Goal: Task Accomplishment & Management: Use online tool/utility

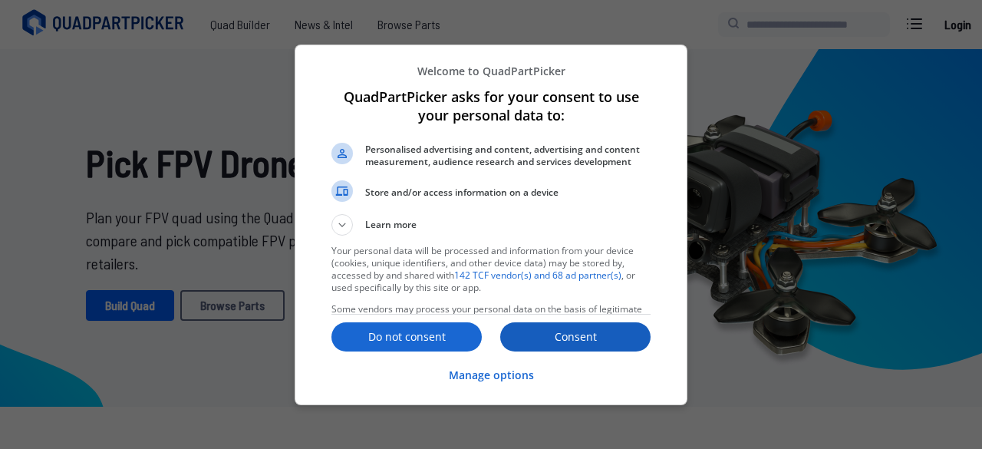
click at [548, 342] on p "Consent" at bounding box center [575, 336] width 150 height 15
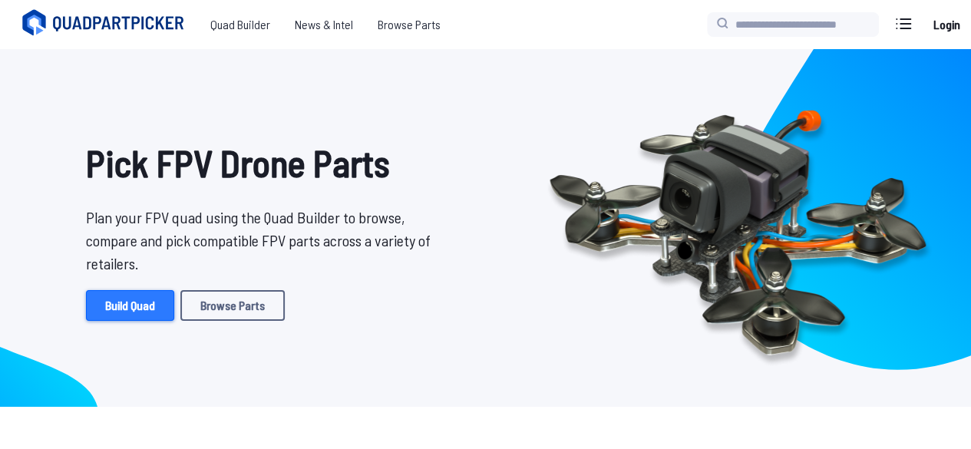
click at [129, 303] on link "Build Quad" at bounding box center [130, 305] width 88 height 31
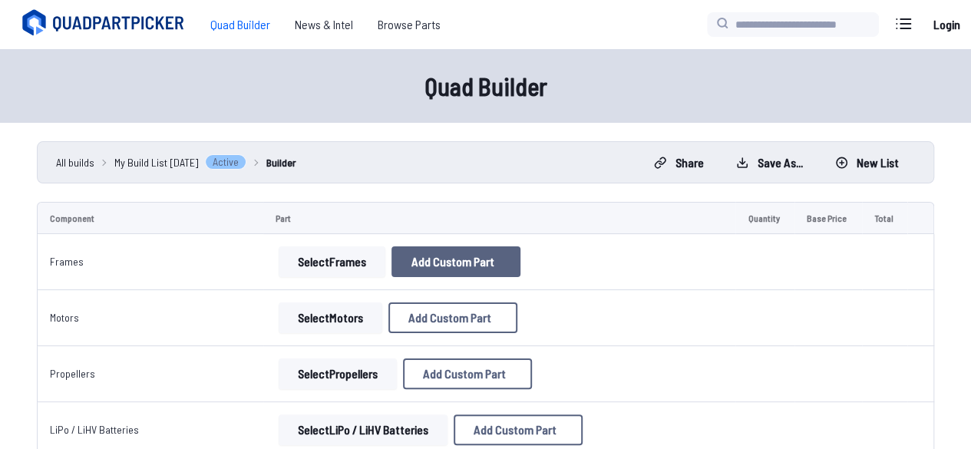
click at [416, 255] on span "Add Custom Part" at bounding box center [452, 261] width 83 height 12
select select "**********"
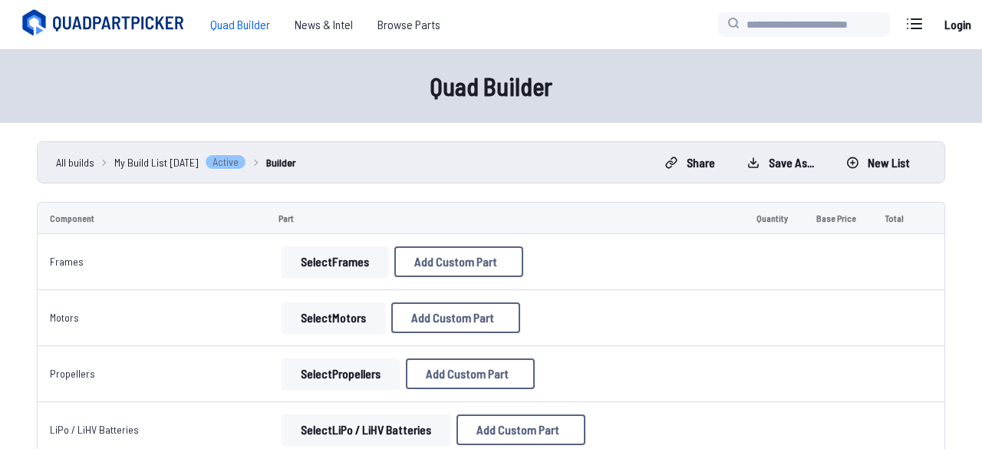
click at [432, 157] on input at bounding box center [491, 152] width 326 height 33
click at [633, 66] on button at bounding box center [636, 72] width 38 height 22
click at [396, 15] on span "Browse Parts" at bounding box center [408, 24] width 87 height 31
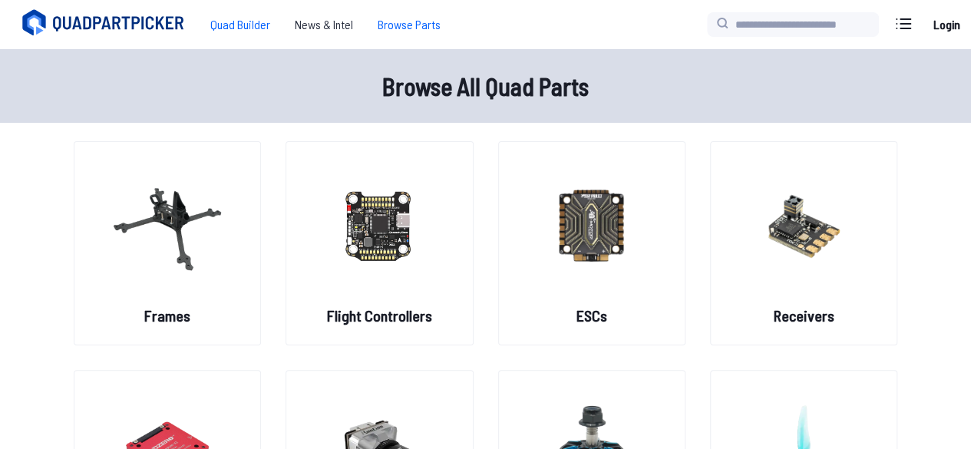
click at [259, 15] on span "Quad Builder" at bounding box center [240, 24] width 84 height 31
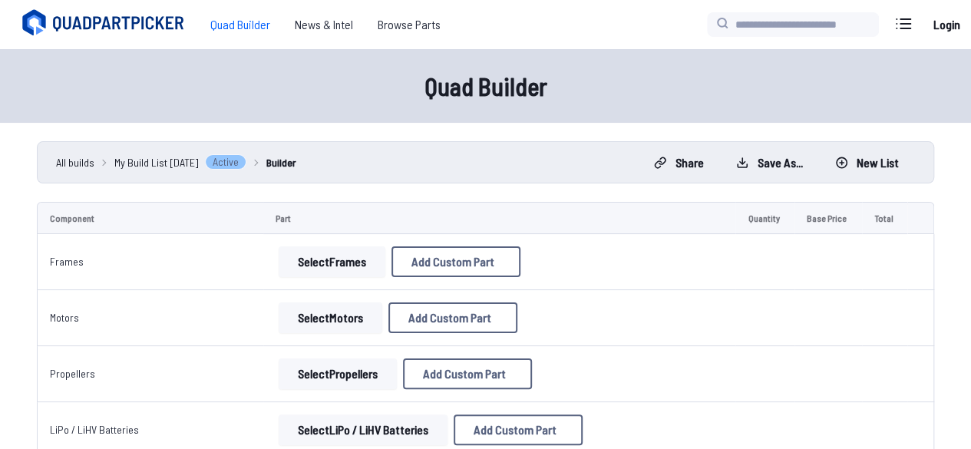
click at [333, 268] on button "Select Frames" at bounding box center [332, 261] width 107 height 31
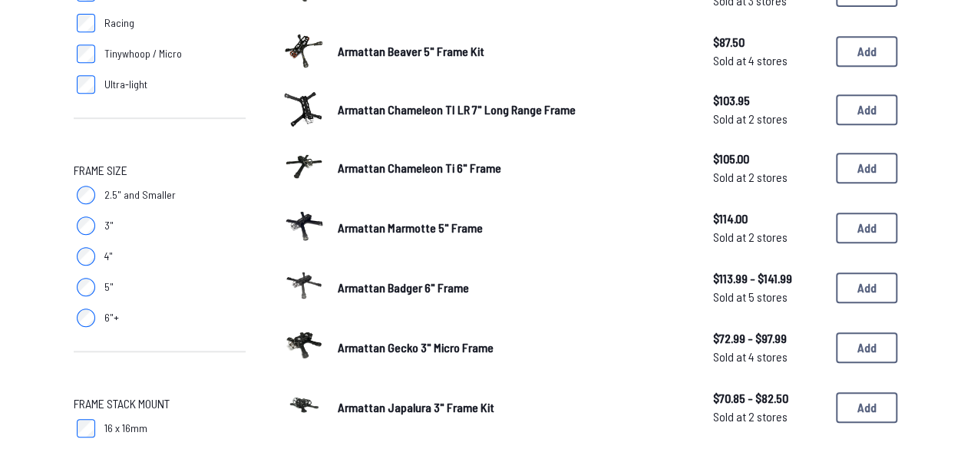
scroll to position [348, 0]
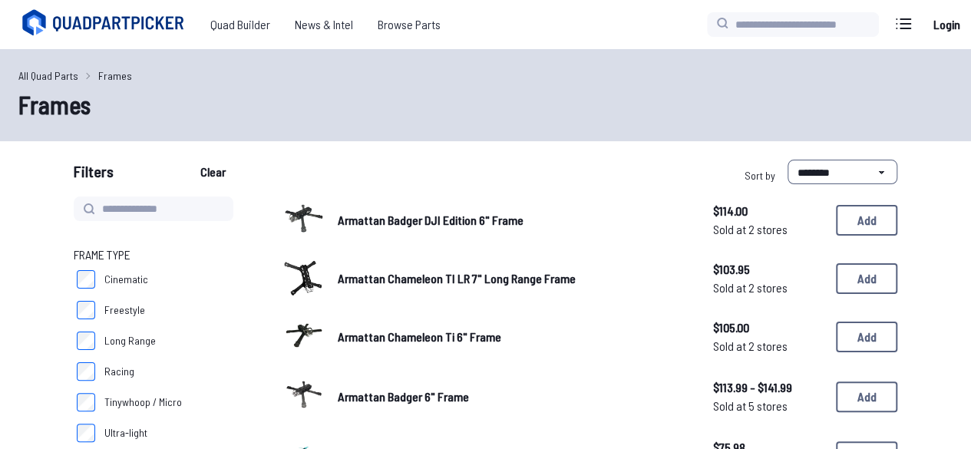
click at [830, 136] on div "All Quad Parts Frames Frames" at bounding box center [485, 95] width 971 height 92
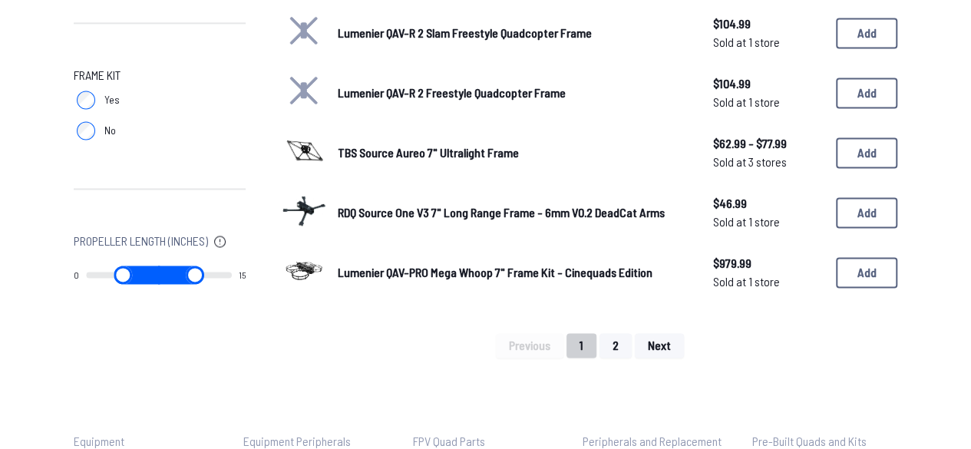
scroll to position [1086, 0]
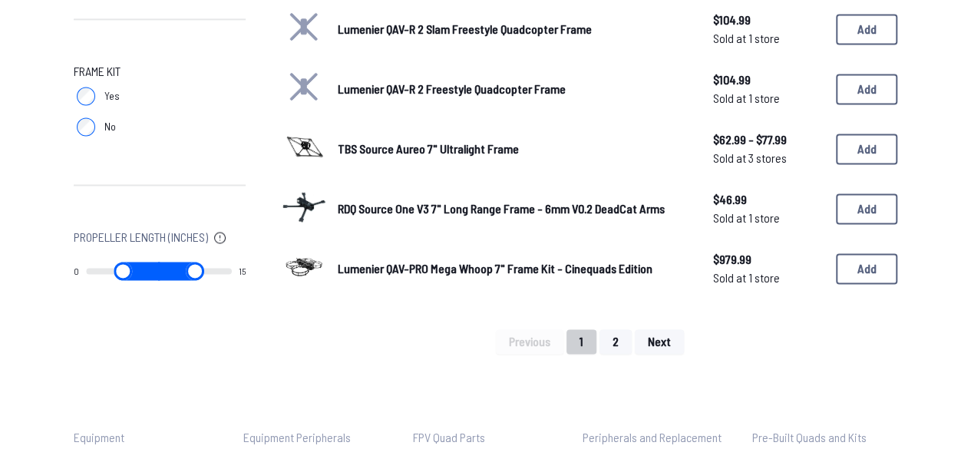
click at [620, 332] on button "2" at bounding box center [615, 341] width 32 height 25
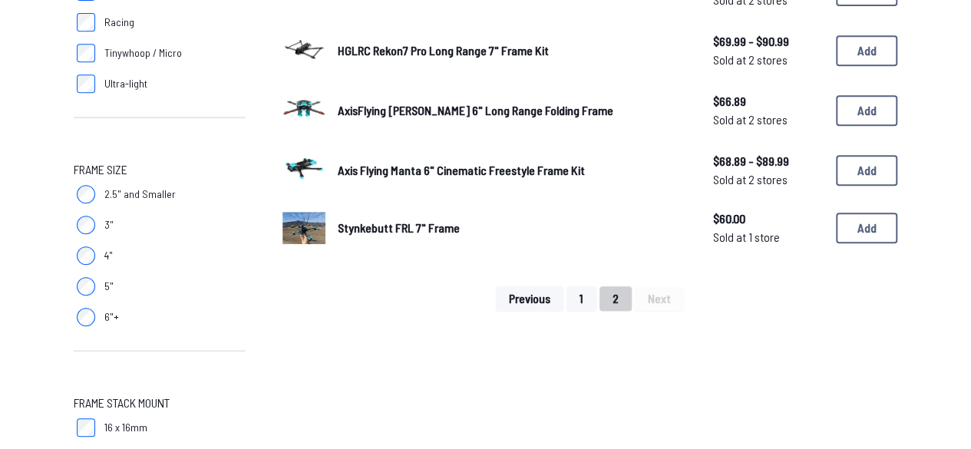
scroll to position [350, 0]
click at [546, 295] on span "Previous" at bounding box center [529, 298] width 41 height 12
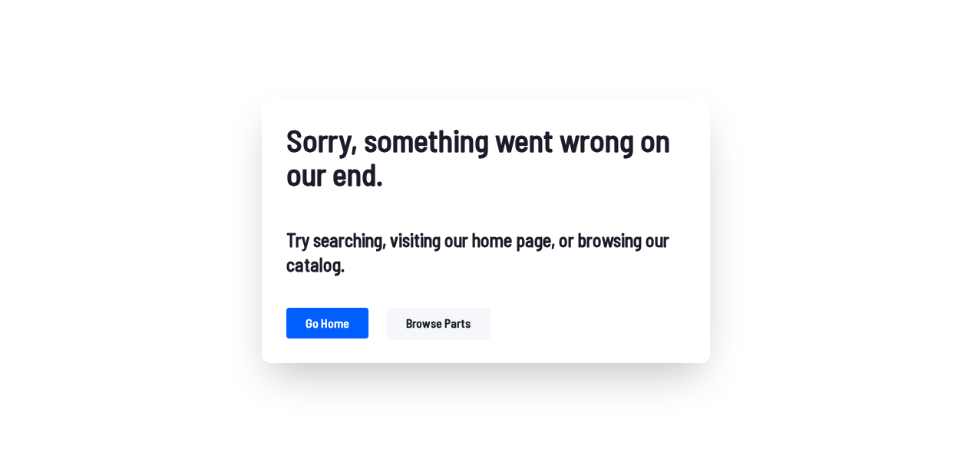
click at [417, 316] on button "Browse parts" at bounding box center [438, 323] width 103 height 31
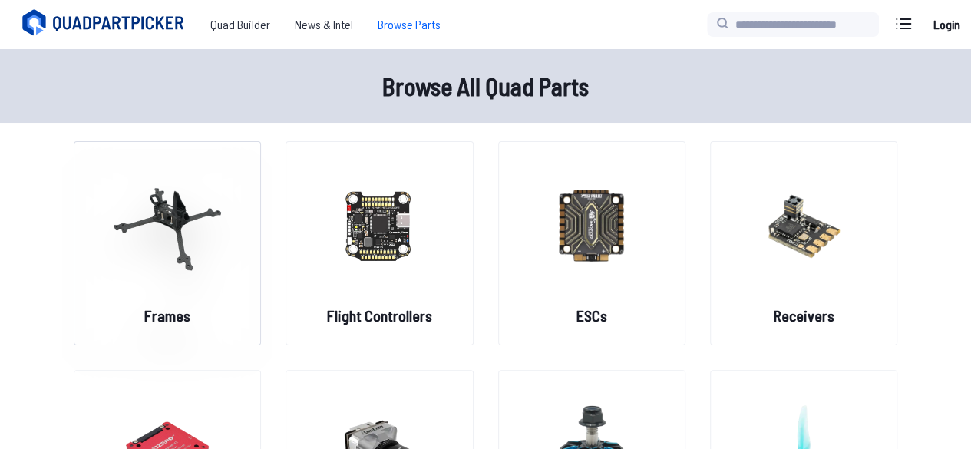
click at [256, 247] on div "Frames" at bounding box center [167, 243] width 187 height 204
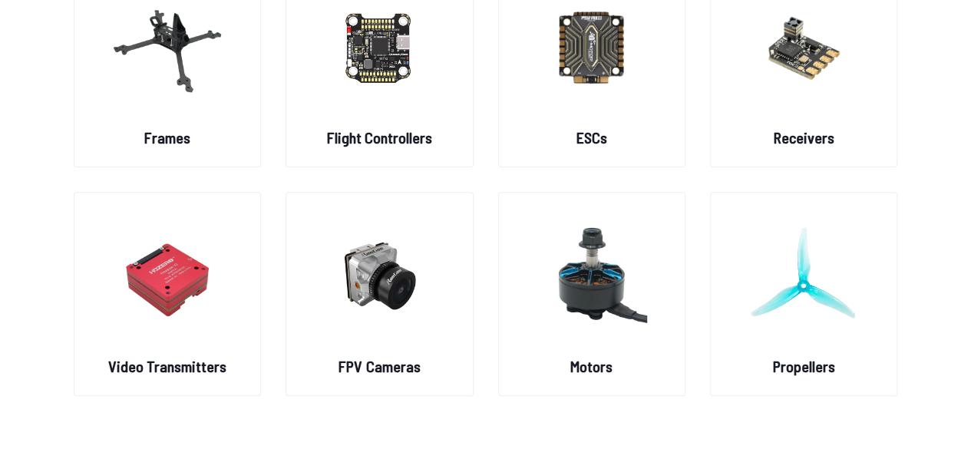
scroll to position [198, 0]
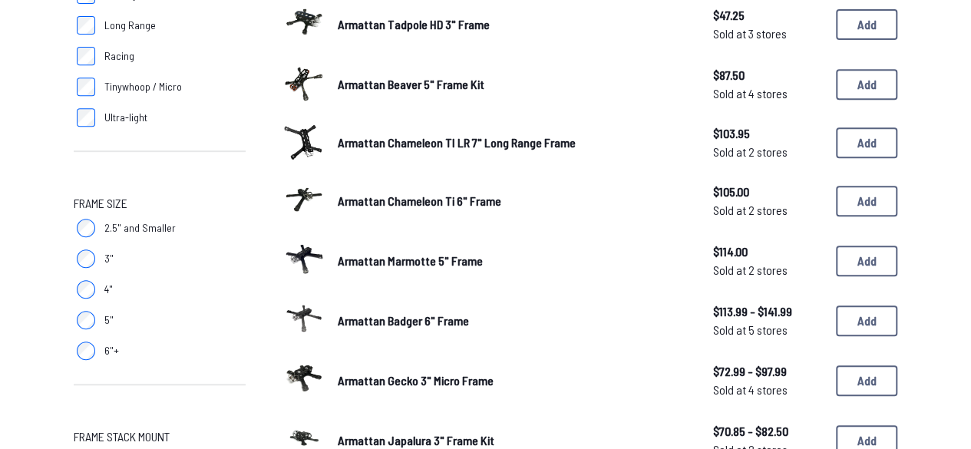
scroll to position [319, 0]
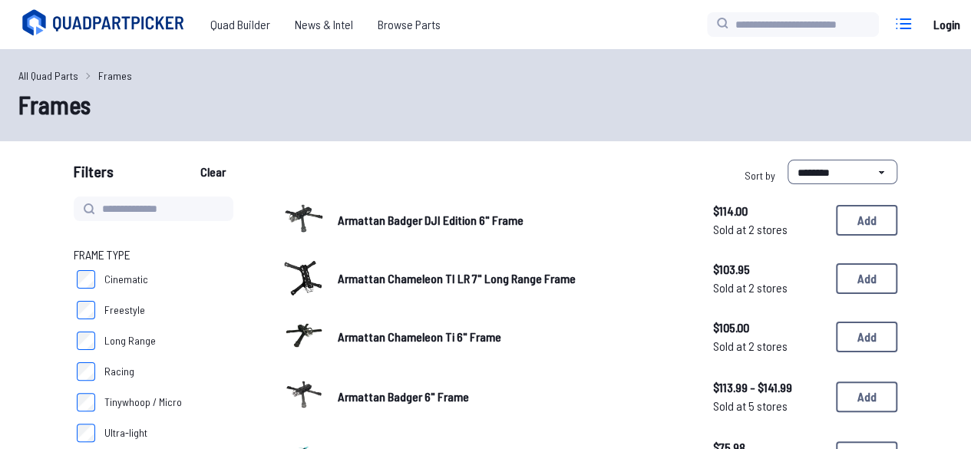
click at [899, 20] on icon at bounding box center [903, 24] width 25 height 25
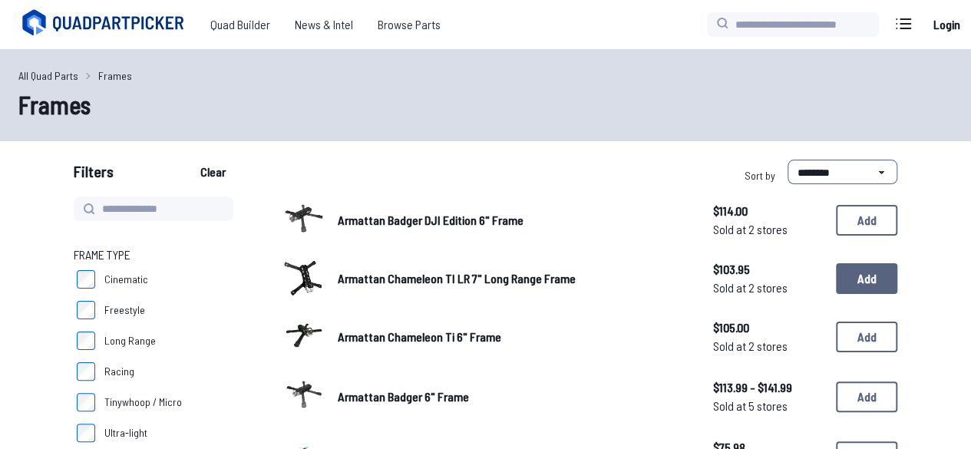
click at [880, 286] on button "Add" at bounding box center [866, 278] width 61 height 31
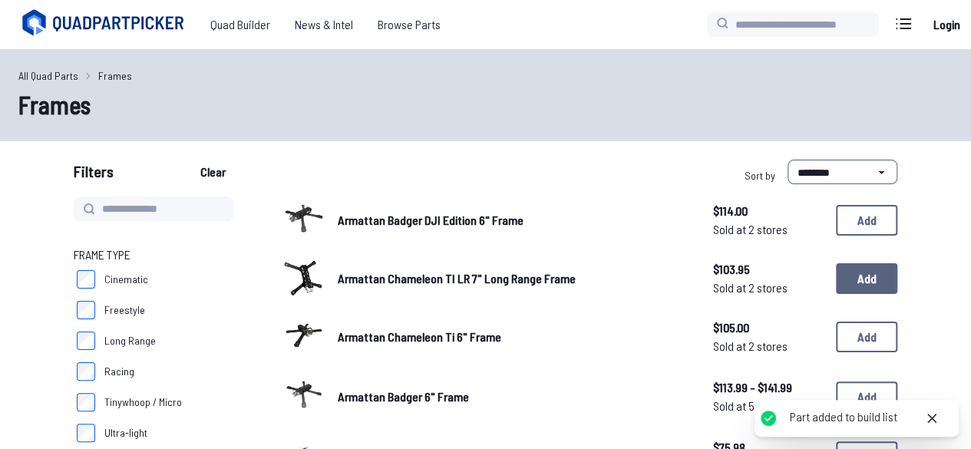
click at [880, 286] on button "Add" at bounding box center [866, 278] width 61 height 31
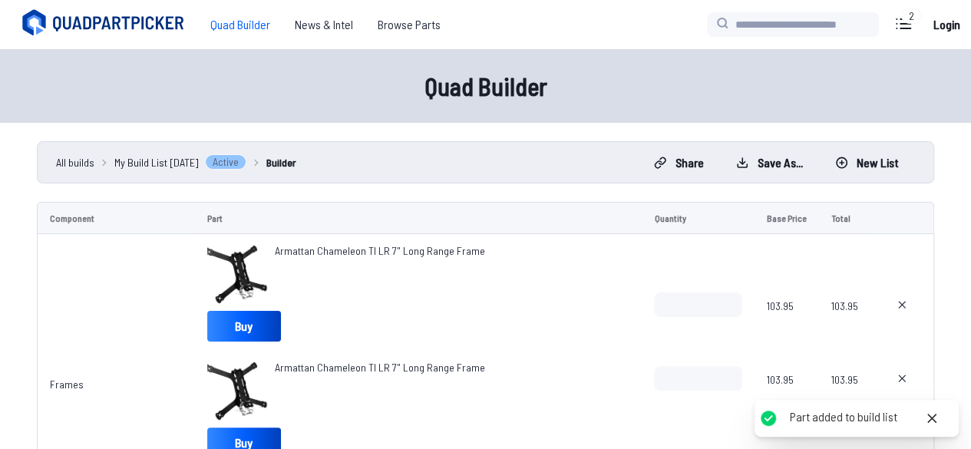
click at [217, 15] on span "Quad Builder" at bounding box center [240, 24] width 84 height 31
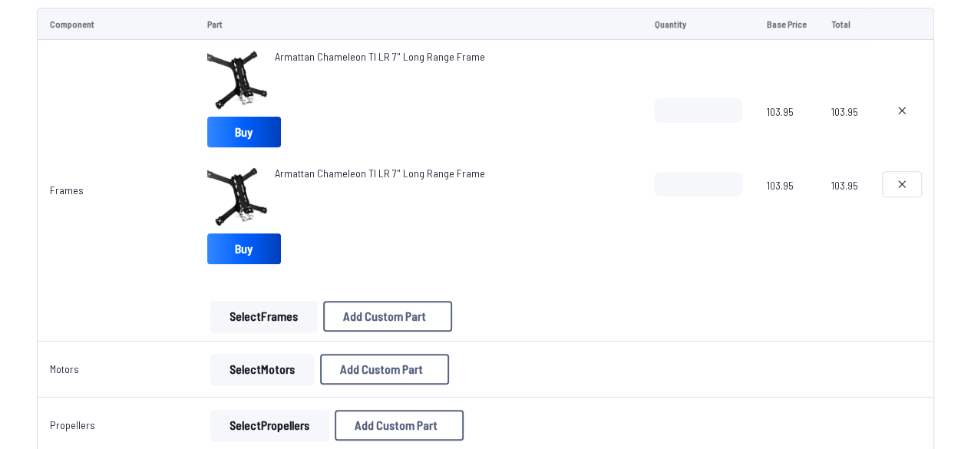
click at [898, 174] on button at bounding box center [901, 184] width 38 height 25
type textarea "**********"
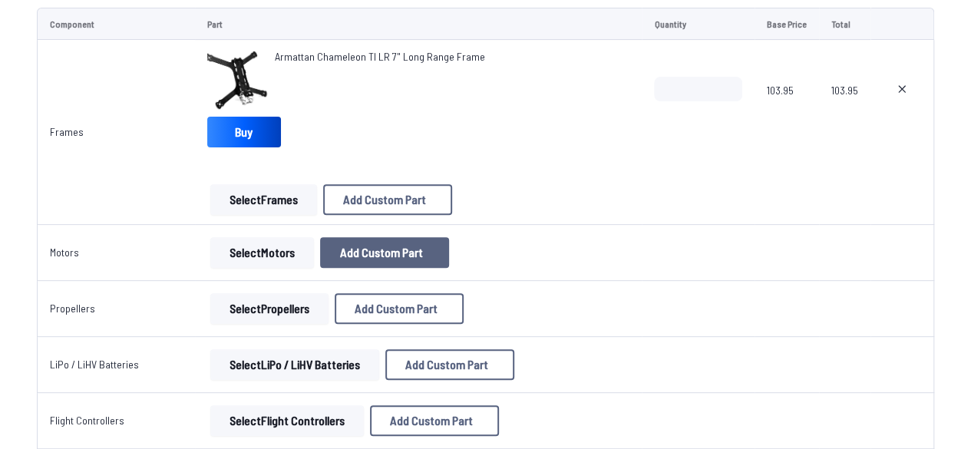
click at [408, 249] on span "Add Custom Part" at bounding box center [381, 252] width 83 height 12
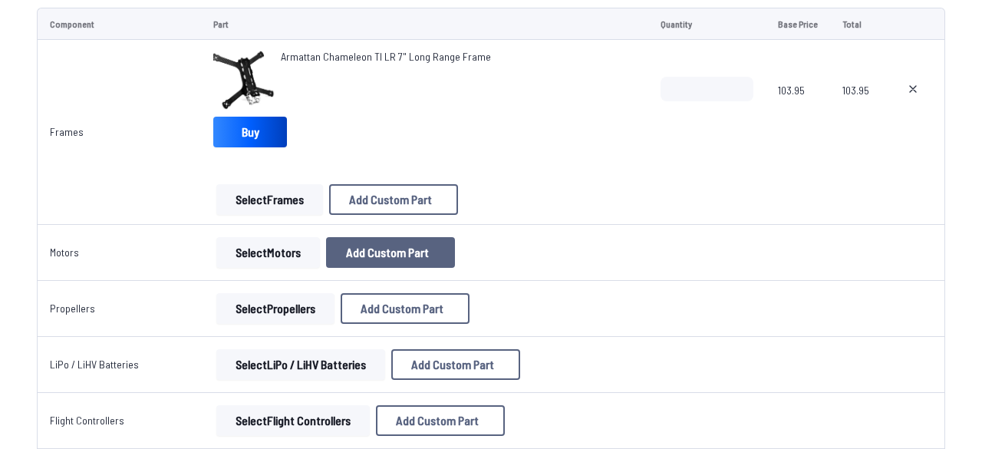
select select "**********"
click at [636, 68] on icon at bounding box center [635, 71] width 7 height 7
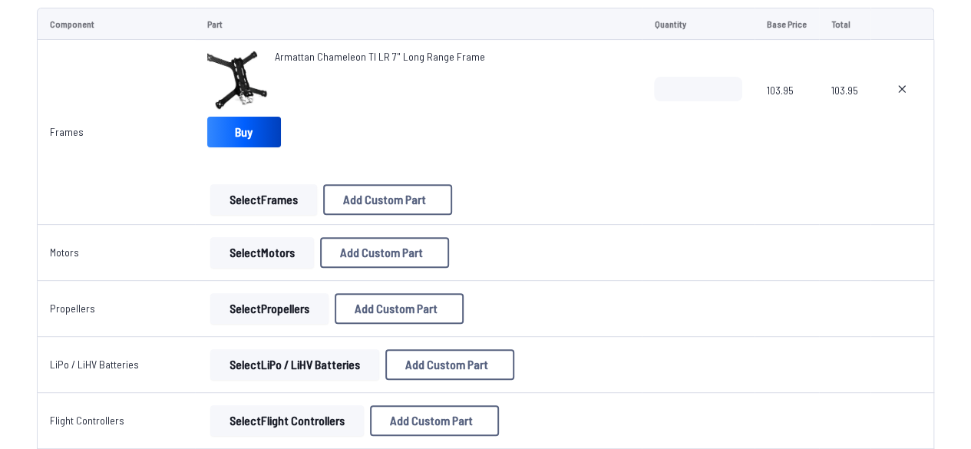
click at [281, 240] on button "Select Motors" at bounding box center [262, 252] width 104 height 31
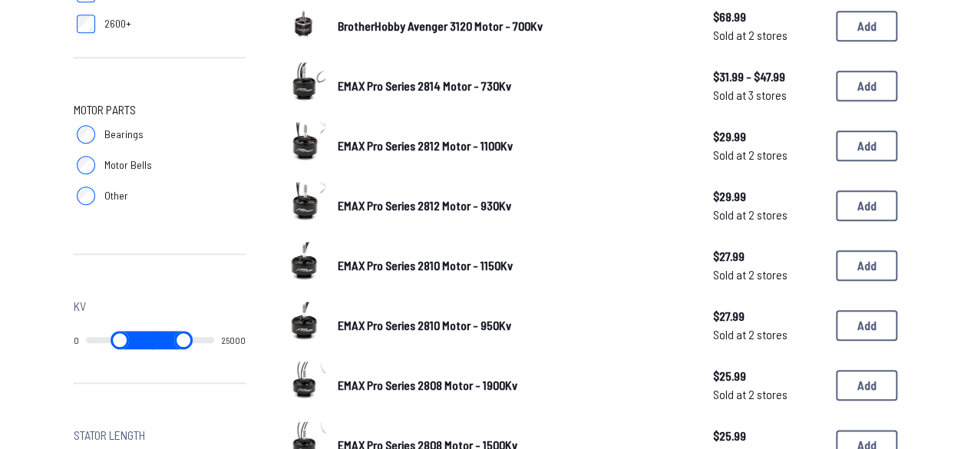
scroll to position [674, 0]
click at [870, 270] on button "Add" at bounding box center [866, 264] width 61 height 31
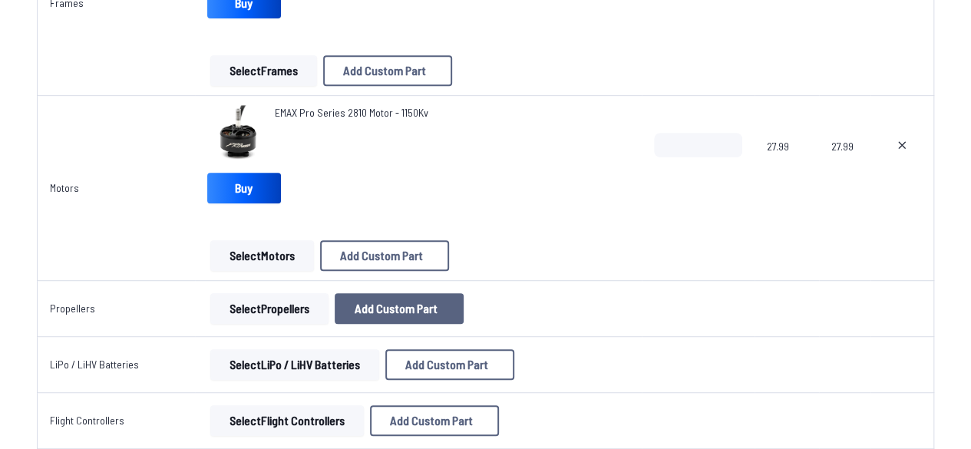
scroll to position [324, 0]
click at [417, 314] on button "Add Custom Part" at bounding box center [399, 307] width 129 height 31
select select "**********"
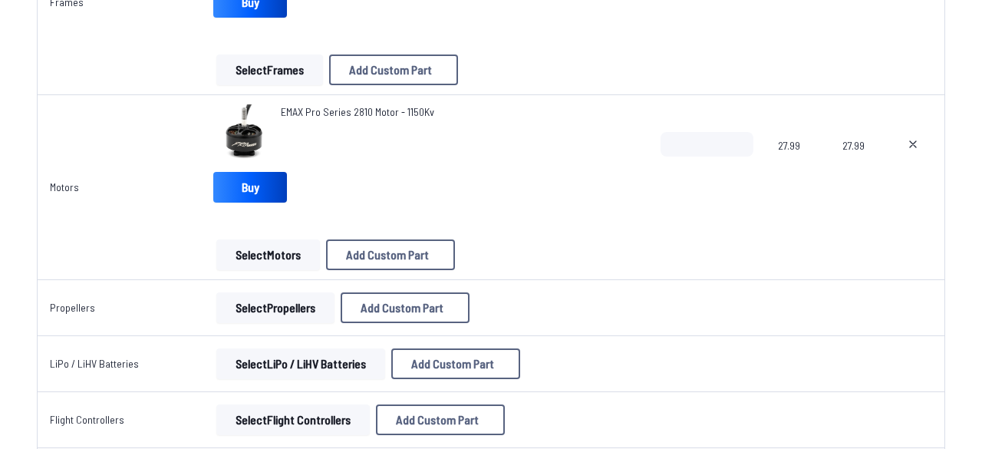
click at [631, 69] on div "Add Custom Part" at bounding box center [492, 72] width 354 height 51
click at [631, 64] on button at bounding box center [636, 72] width 38 height 22
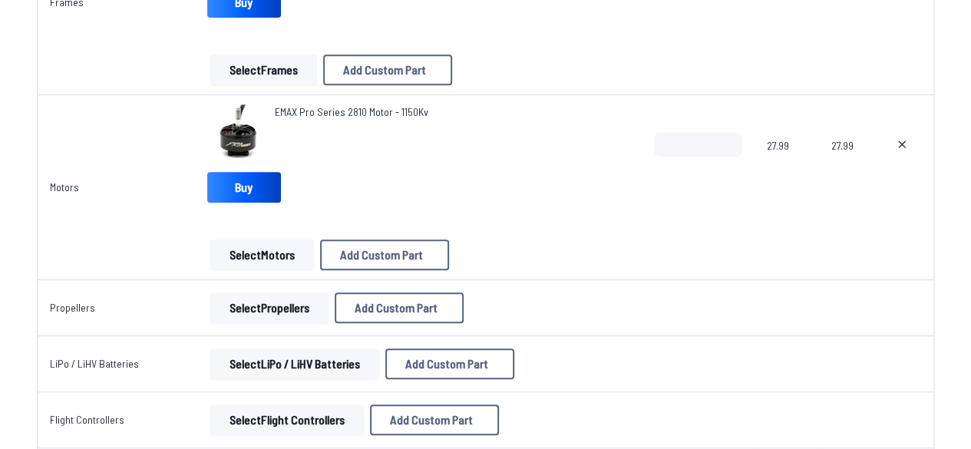
click at [242, 313] on button "Select Propellers" at bounding box center [269, 307] width 118 height 31
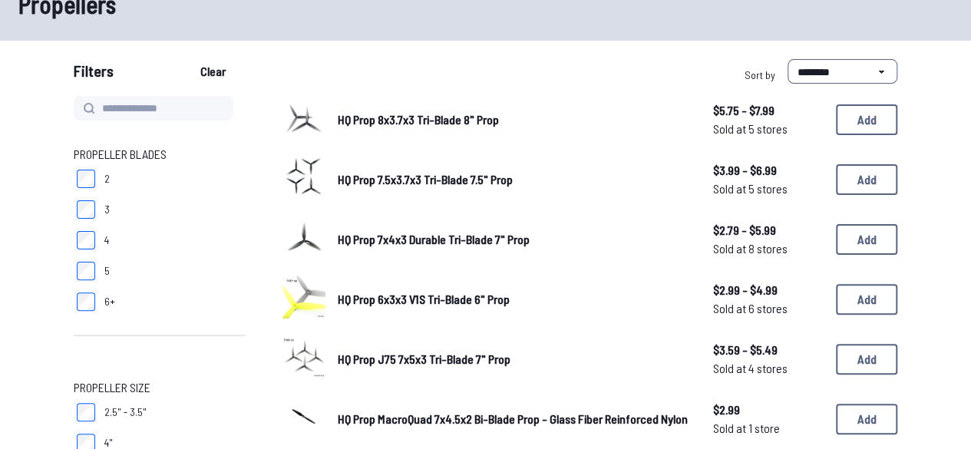
scroll to position [153, 0]
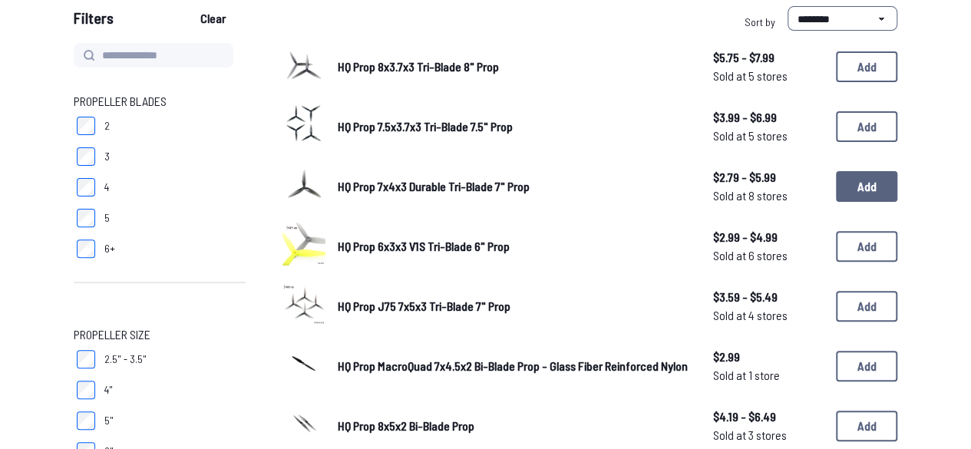
click at [849, 186] on button "Add" at bounding box center [866, 186] width 61 height 31
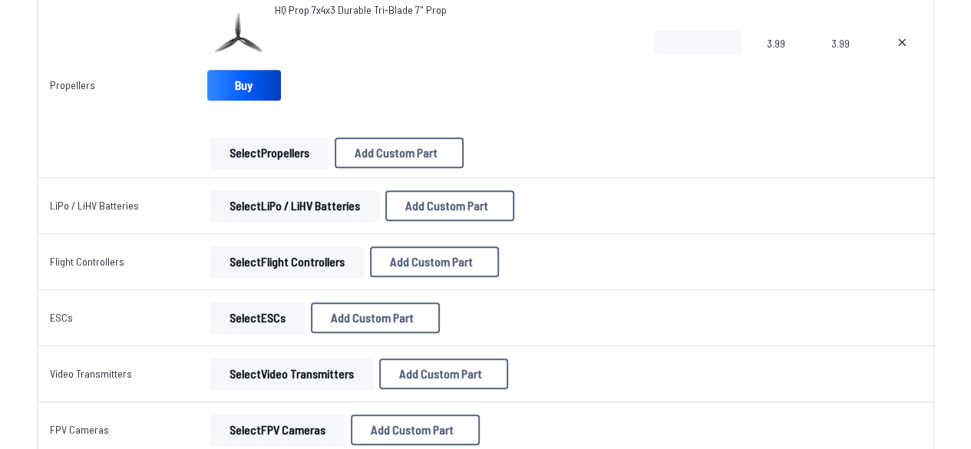
scroll to position [611, 0]
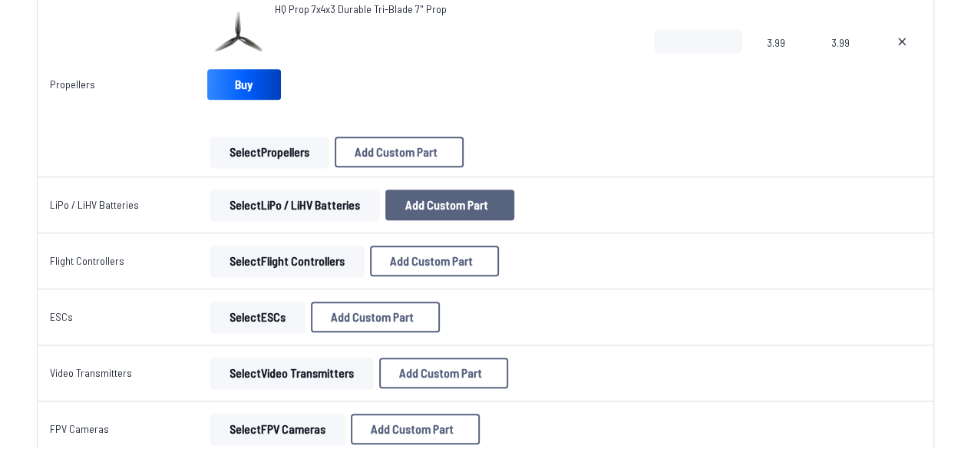
click at [444, 201] on span "Add Custom Part" at bounding box center [446, 205] width 83 height 12
select select "**********"
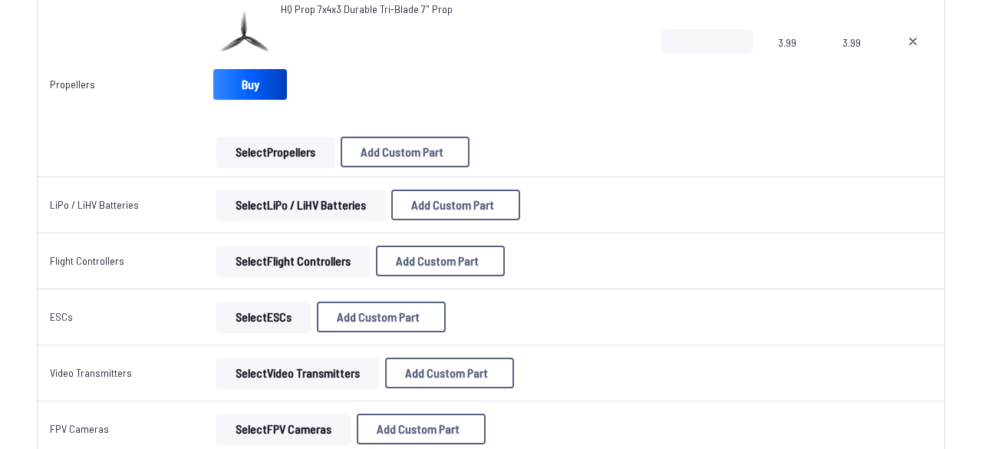
click at [615, 67] on div "Add Custom Part" at bounding box center [492, 72] width 354 height 51
click at [632, 64] on icon at bounding box center [635, 71] width 14 height 14
